Goal: Task Accomplishment & Management: Use online tool/utility

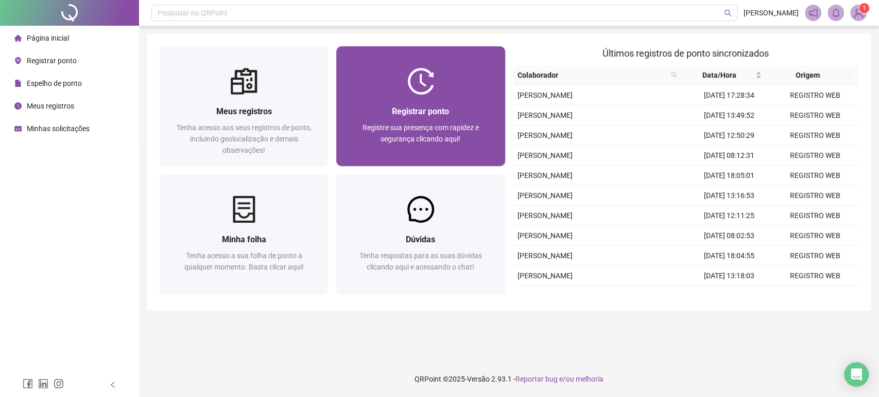
click at [461, 127] on span "Registre sua presença com rapidez e segurança clicando aqui!" at bounding box center [420, 134] width 116 height 20
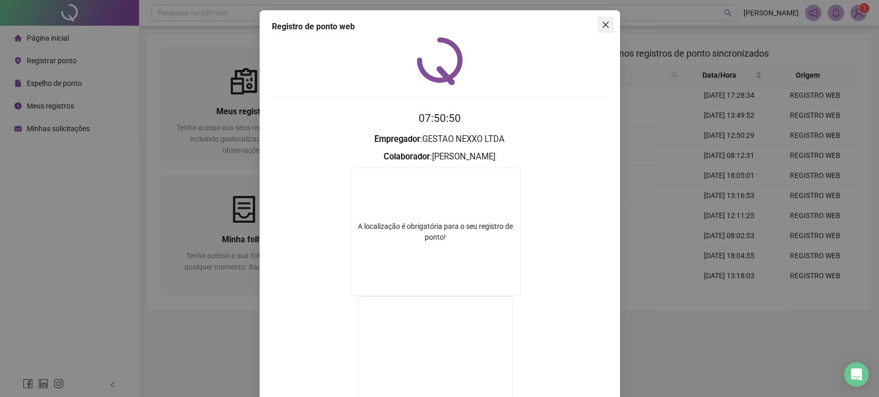
click at [601, 26] on icon "close" at bounding box center [605, 25] width 8 height 8
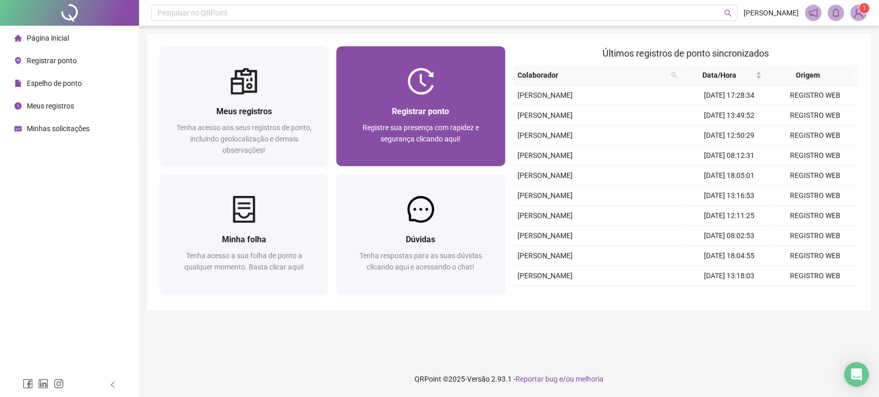
click at [473, 108] on div "Registrar ponto" at bounding box center [420, 111] width 144 height 13
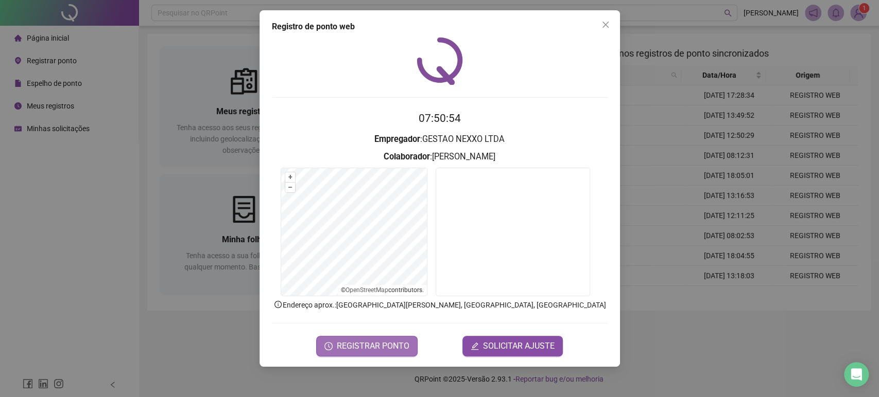
click at [367, 348] on span "REGISTRAR PONTO" at bounding box center [373, 346] width 73 height 12
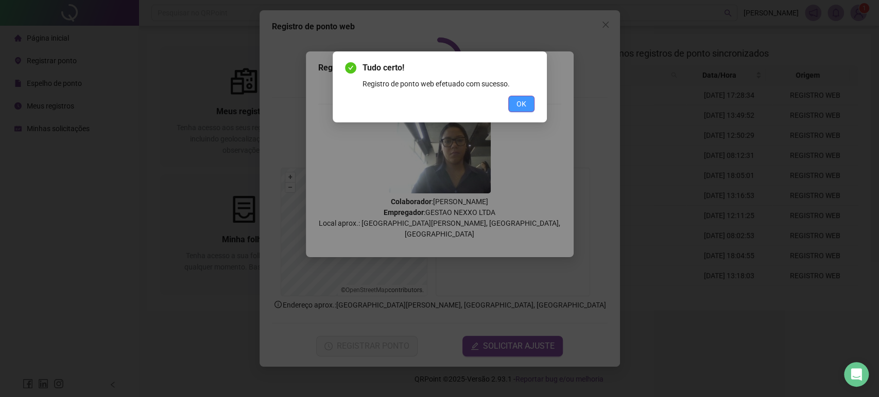
click at [521, 106] on span "OK" at bounding box center [521, 103] width 10 height 11
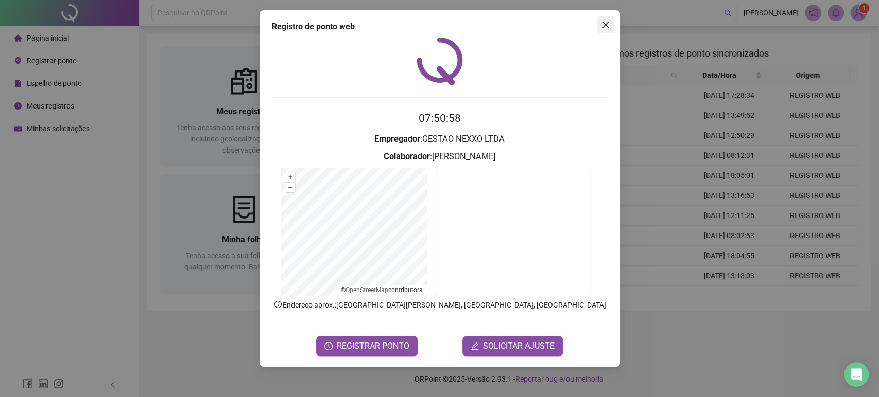
click at [607, 24] on icon "close" at bounding box center [605, 25] width 8 height 8
